Goal: Transaction & Acquisition: Purchase product/service

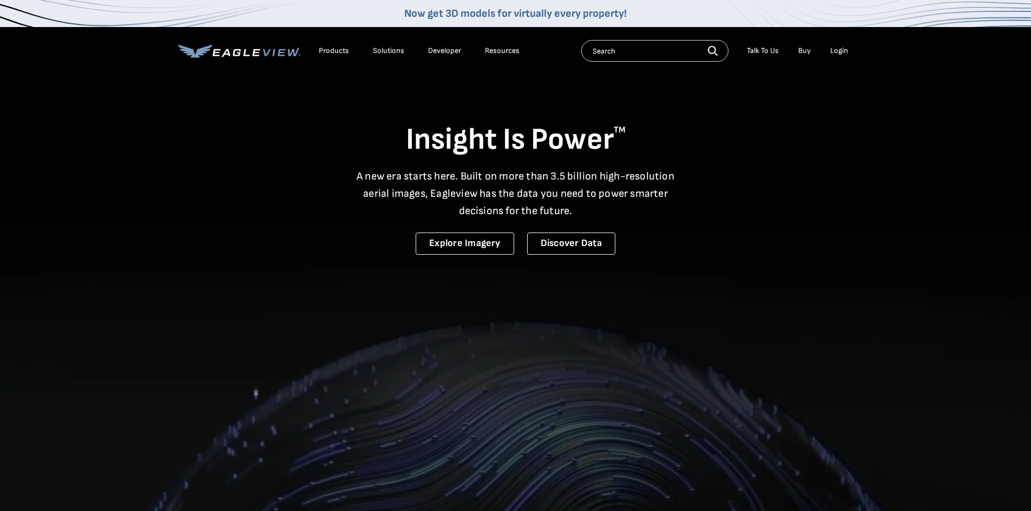
click at [838, 47] on div "Login" at bounding box center [839, 51] width 18 height 10
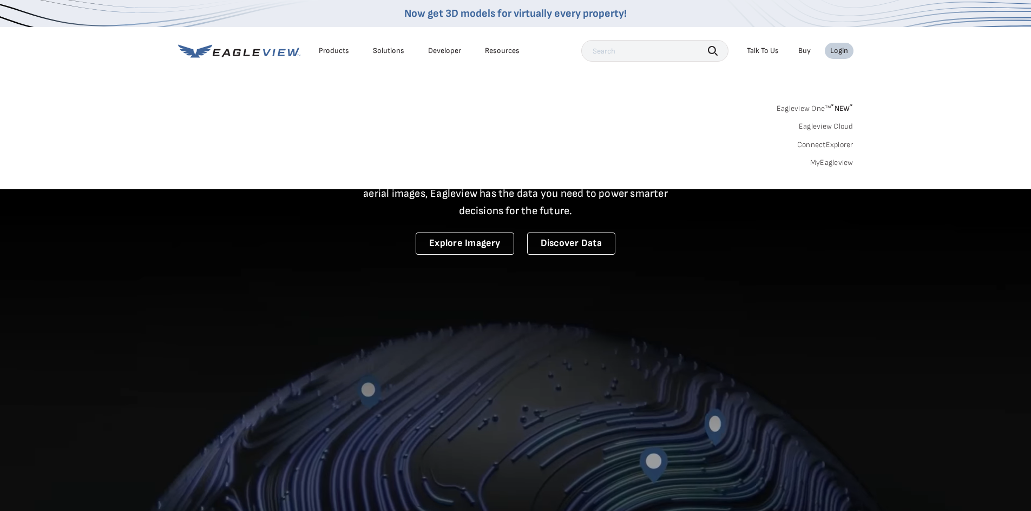
click at [837, 161] on link "MyEagleview" at bounding box center [831, 163] width 43 height 10
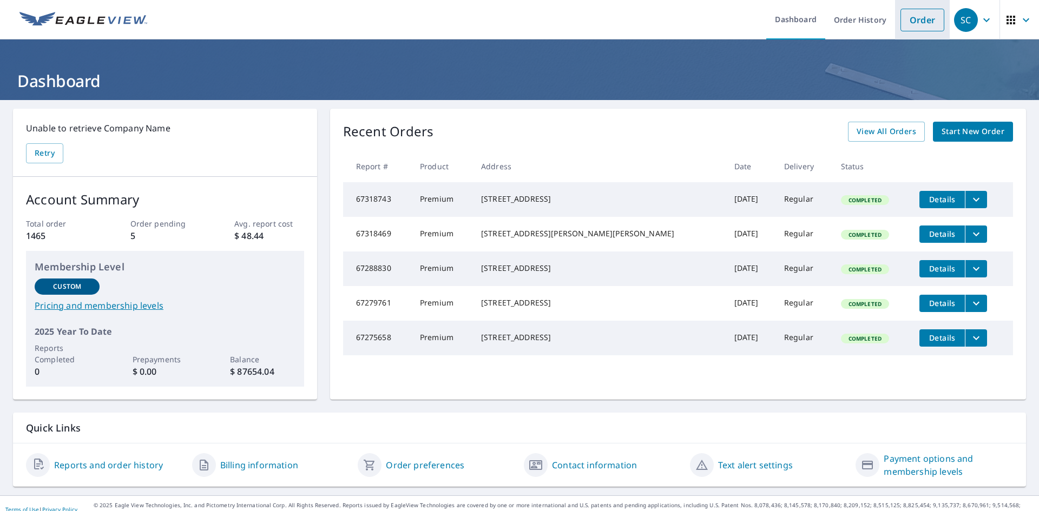
click at [916, 12] on link "Order" at bounding box center [922, 20] width 44 height 23
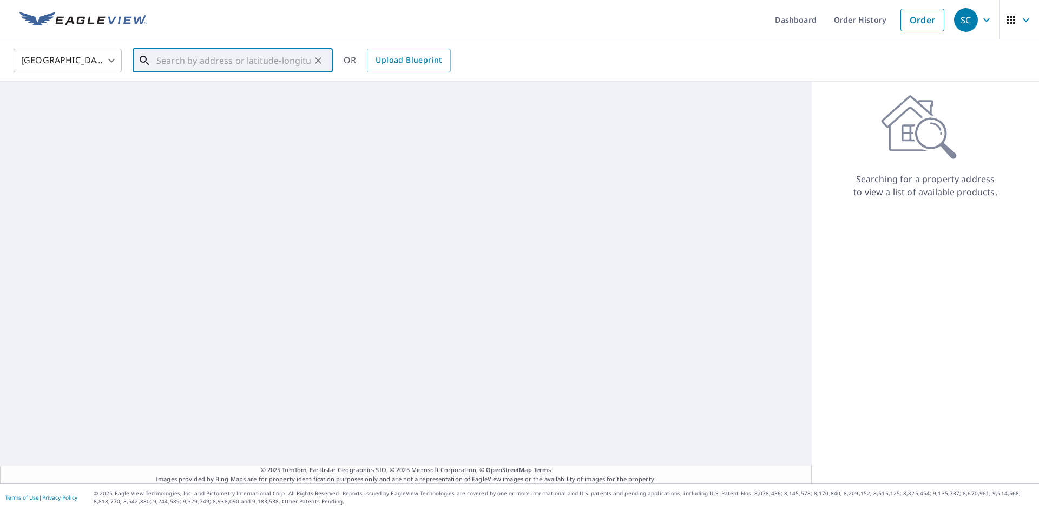
click at [261, 62] on input "text" at bounding box center [233, 60] width 154 height 30
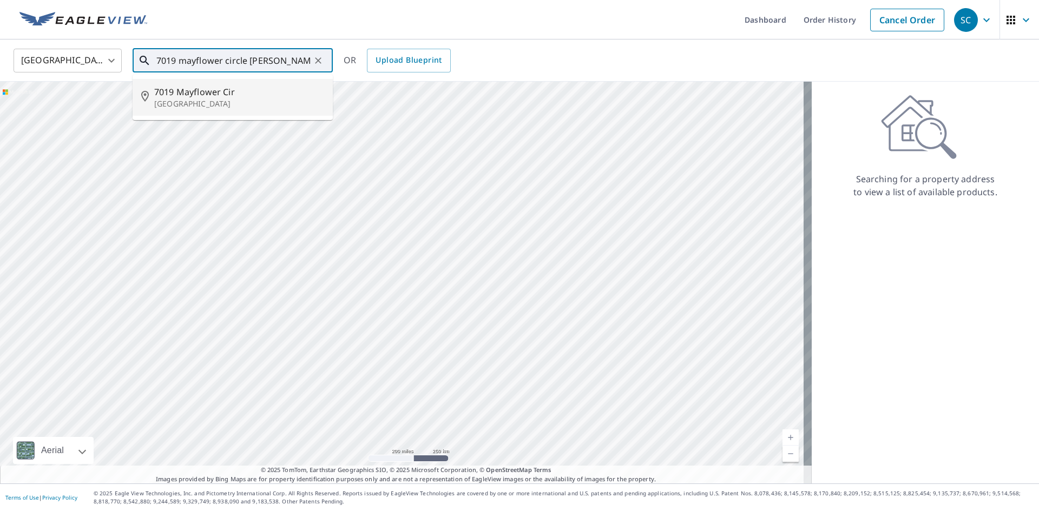
click at [277, 104] on p "[GEOGRAPHIC_DATA]" at bounding box center [239, 103] width 170 height 11
type input "[STREET_ADDRESS]"
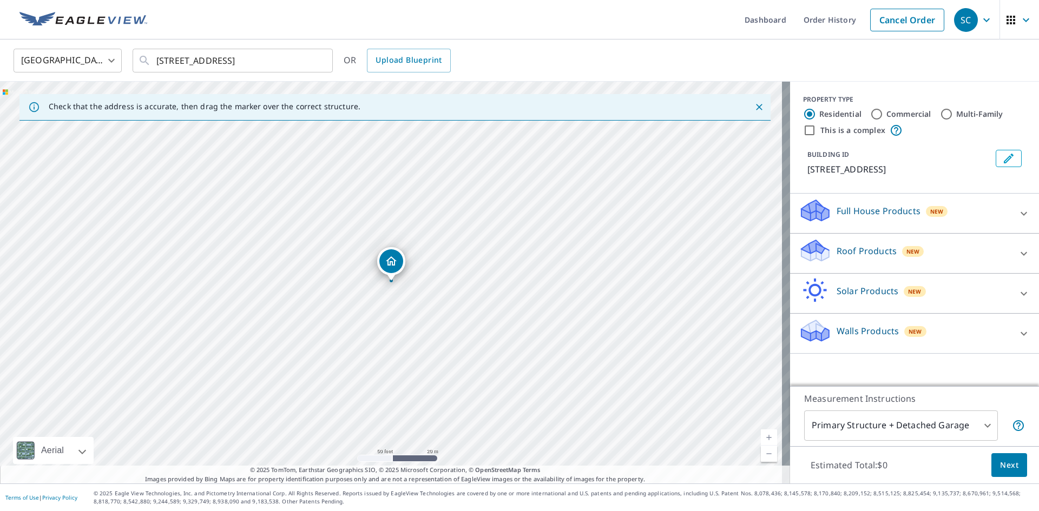
click at [416, 335] on div "[STREET_ADDRESS]" at bounding box center [395, 283] width 790 height 402
drag, startPoint x: 392, startPoint y: 262, endPoint x: 417, endPoint y: 310, distance: 53.7
drag, startPoint x: 393, startPoint y: 265, endPoint x: 370, endPoint y: 208, distance: 61.6
click at [902, 251] on div "New" at bounding box center [913, 251] width 22 height 11
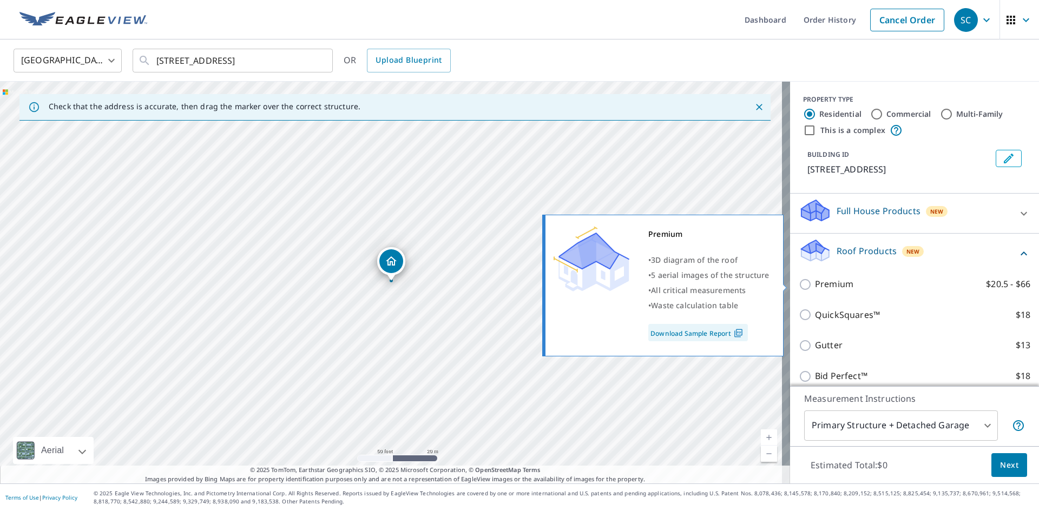
click at [833, 282] on p "Premium" at bounding box center [834, 285] width 38 height 14
click at [815, 282] on input "Premium $20.5 - $66" at bounding box center [807, 284] width 16 height 13
checkbox input "true"
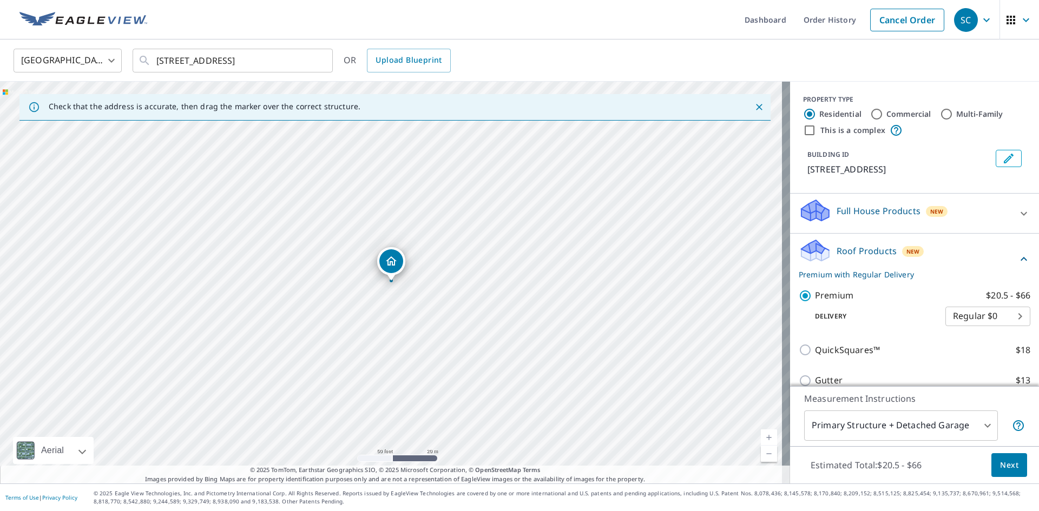
scroll to position [126, 0]
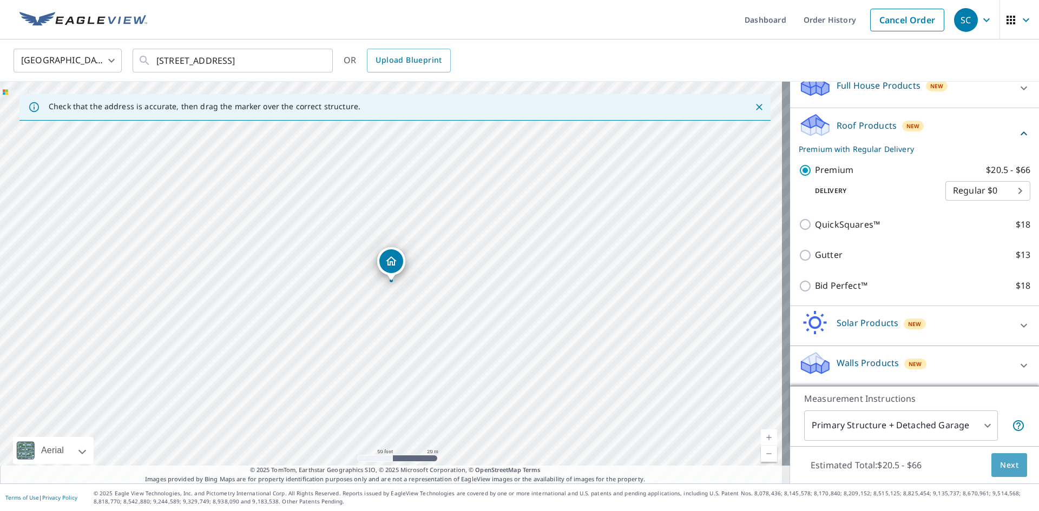
click at [1004, 466] on span "Next" at bounding box center [1009, 466] width 18 height 14
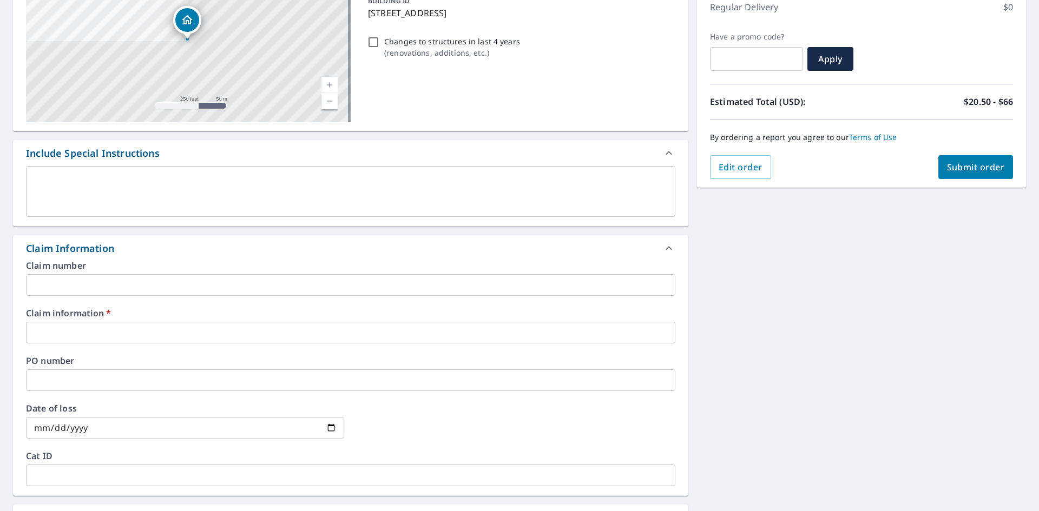
scroll to position [271, 0]
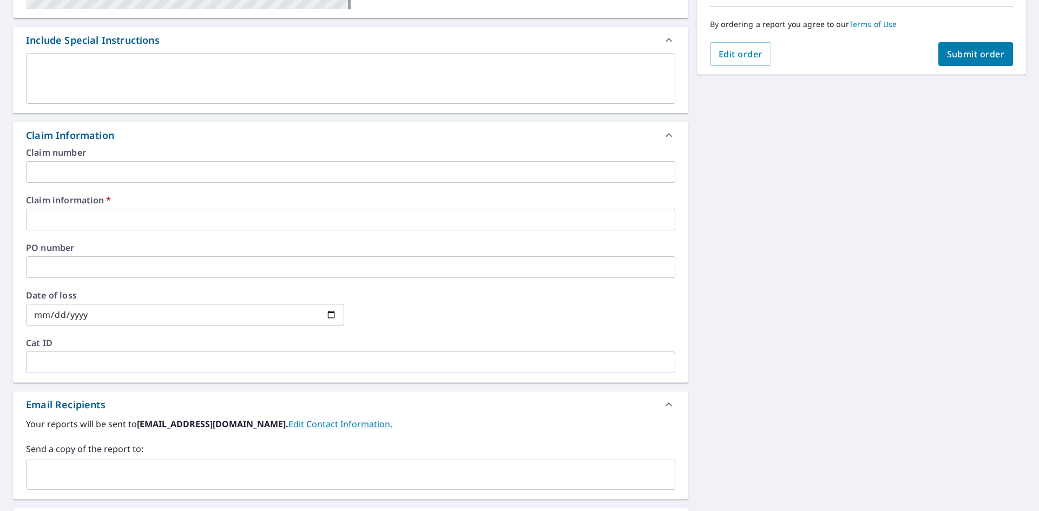
click at [243, 215] on input "text" at bounding box center [350, 220] width 649 height 22
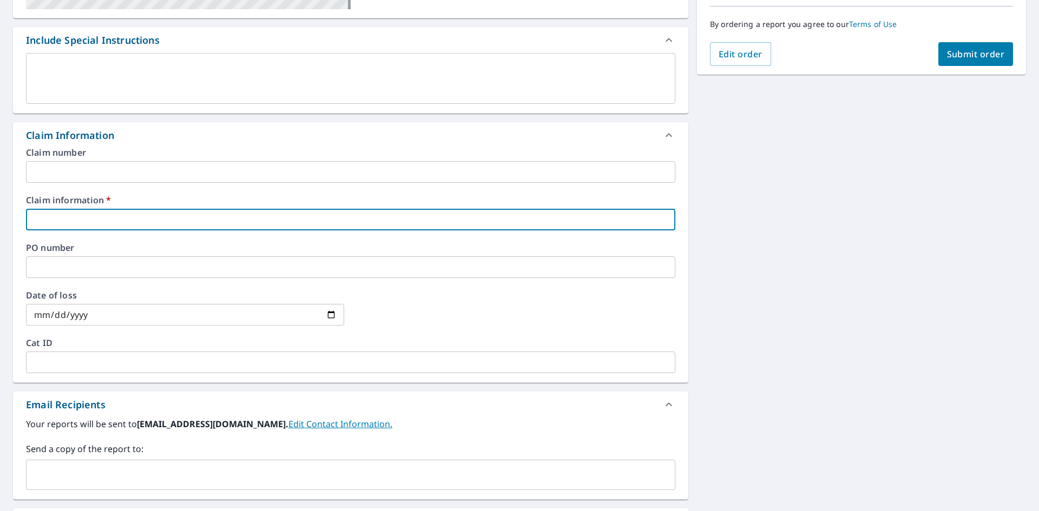
type input "2"
checkbox input "true"
type input "24"
checkbox input "true"
type input "249"
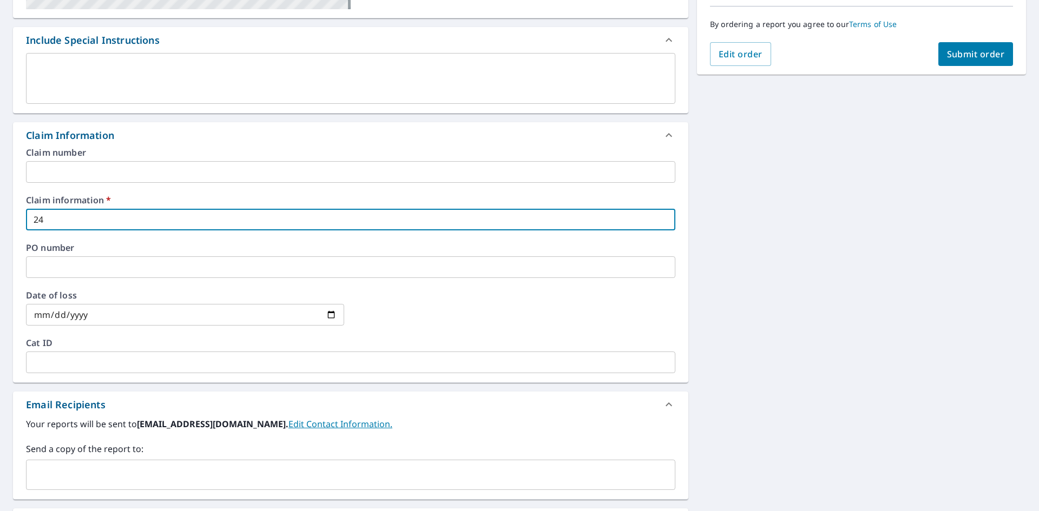
checkbox input "true"
type input "2493"
checkbox input "true"
type input "24933"
checkbox input "true"
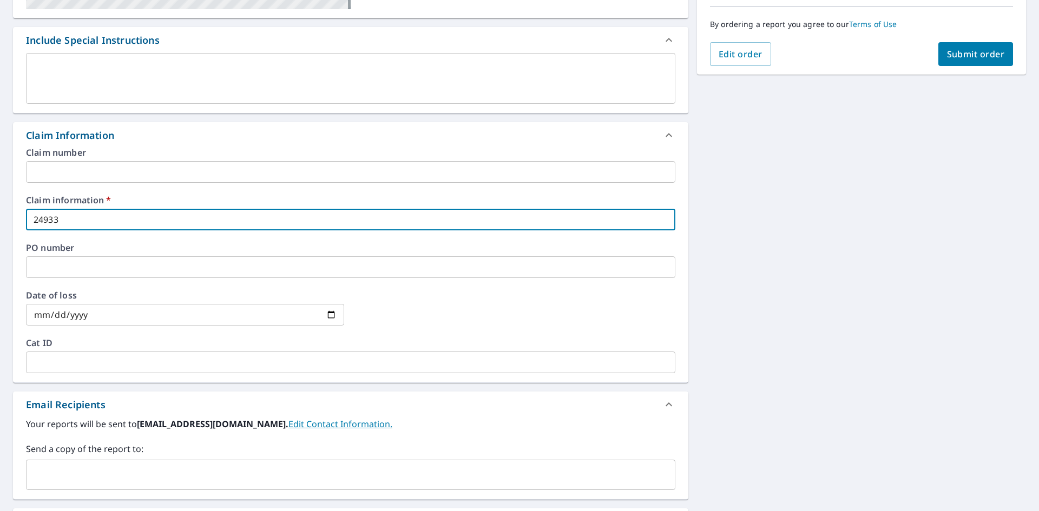
type input "249339"
checkbox input "true"
type input "249339"
click at [243, 363] on input "text" at bounding box center [350, 363] width 649 height 22
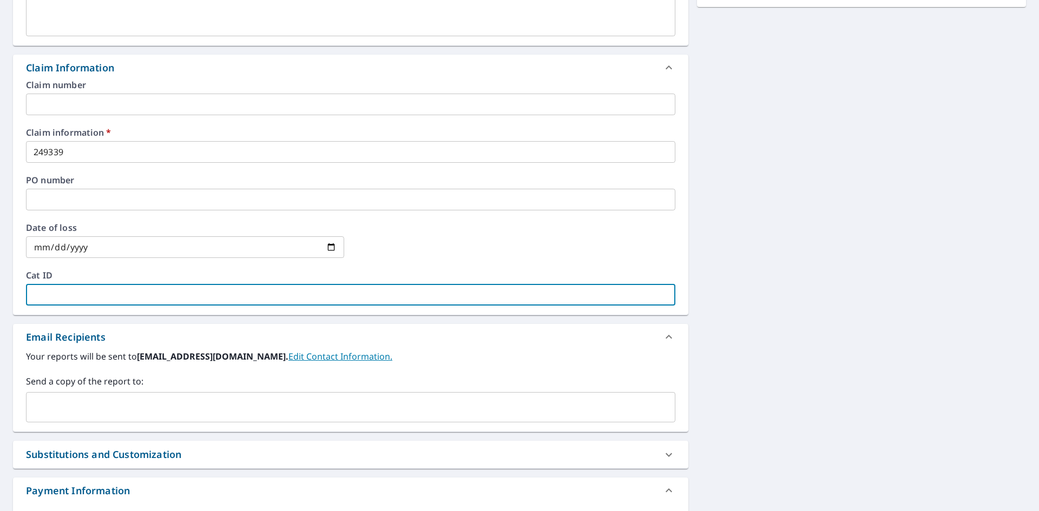
scroll to position [440, 0]
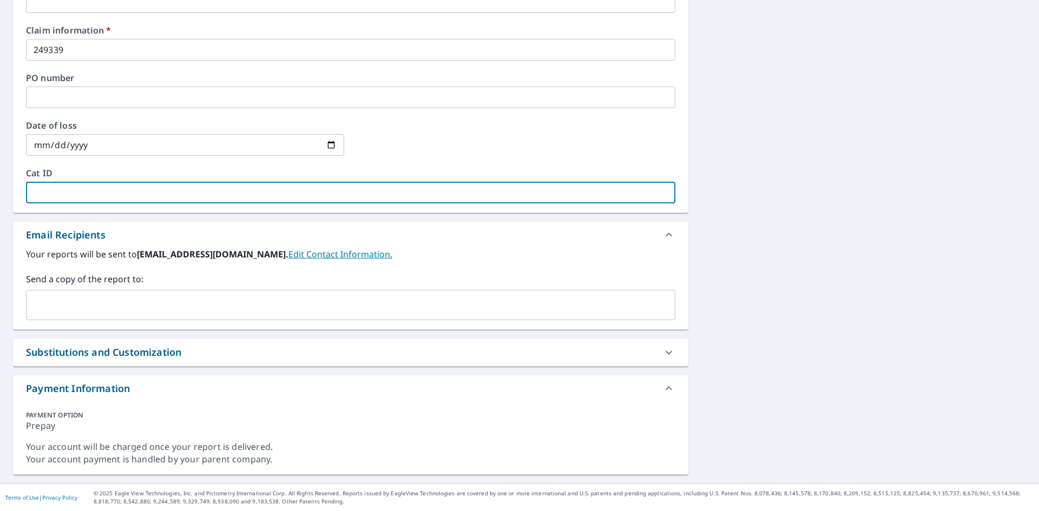
click at [270, 307] on input "text" at bounding box center [342, 305] width 623 height 21
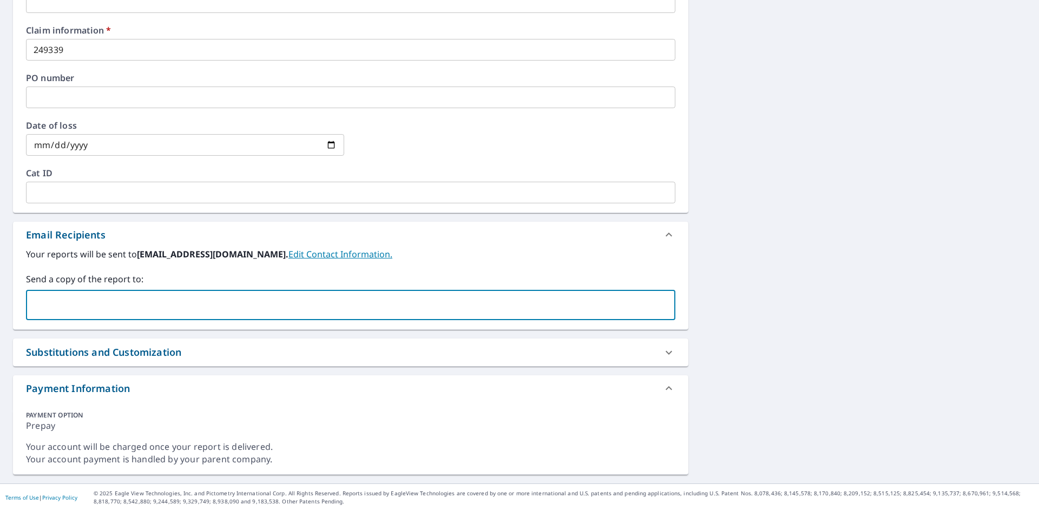
paste input "[EMAIL_ADDRESS][DOMAIN_NAME]"
type input "[EMAIL_ADDRESS][DOMAIN_NAME]"
checkbox input "true"
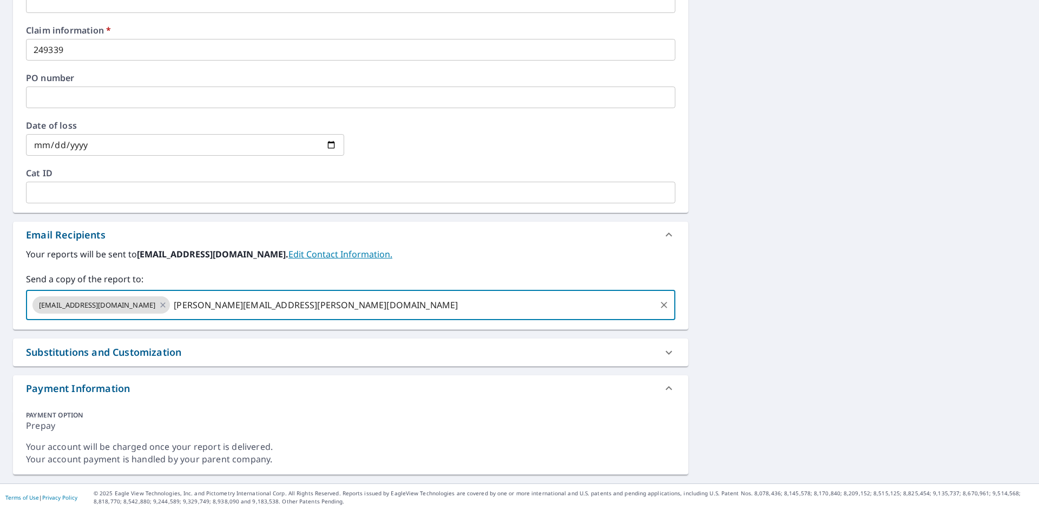
type input "[PERSON_NAME][EMAIL_ADDRESS][PERSON_NAME][DOMAIN_NAME]"
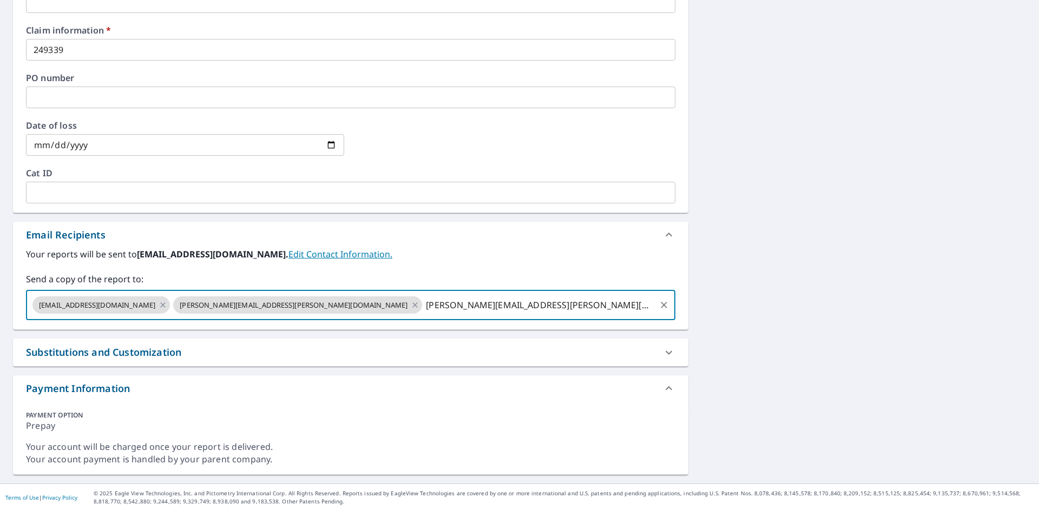
checkbox input "true"
type input "C"
type input "[PERSON_NAME][EMAIL_ADDRESS][PERSON_NAME][DOMAIN_NAME]"
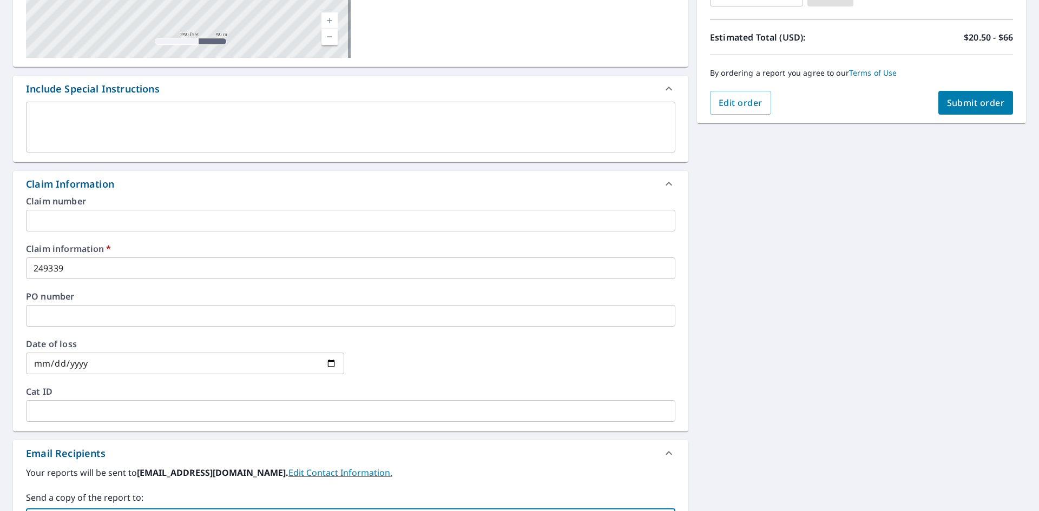
scroll to position [8, 0]
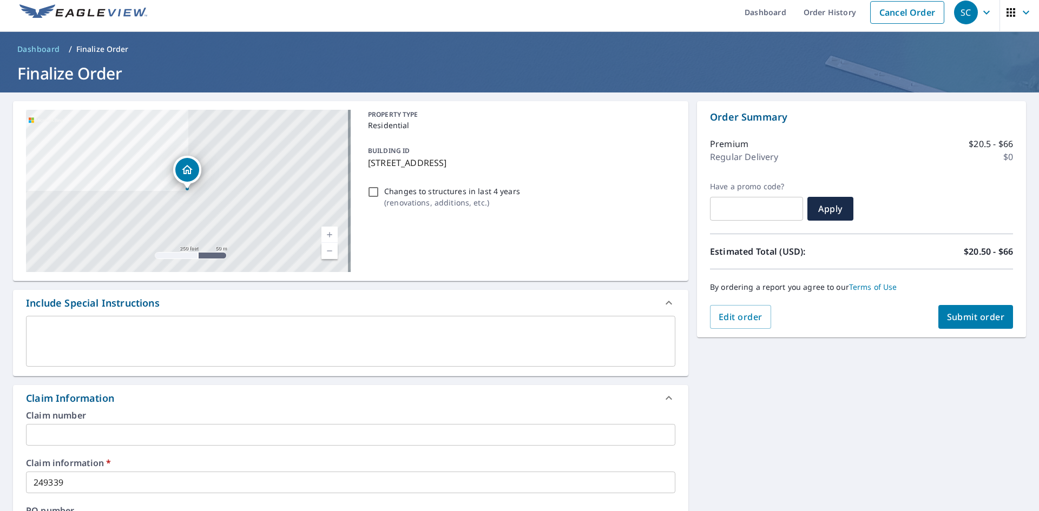
click at [964, 305] on button "Submit order" at bounding box center [975, 317] width 75 height 24
checkbox input "true"
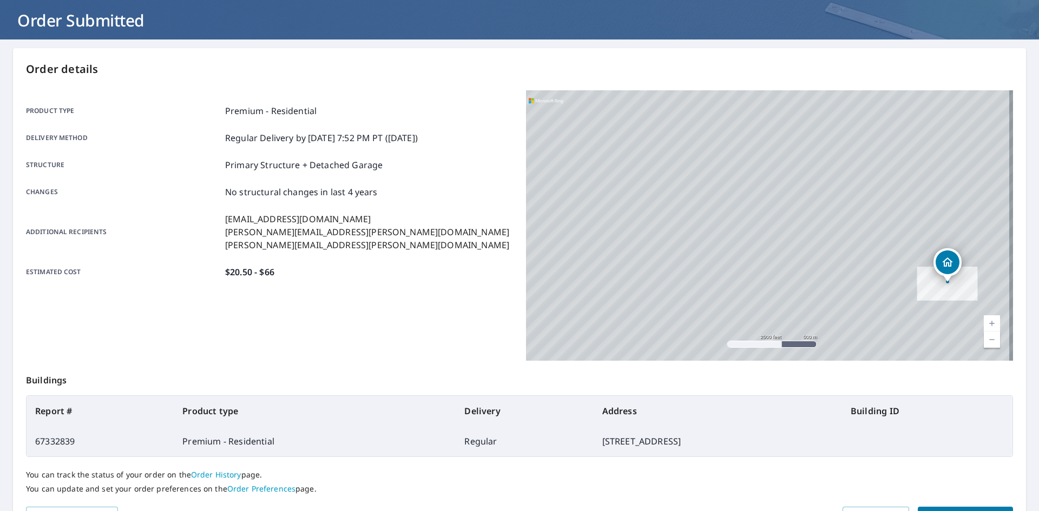
scroll to position [126, 0]
